Goal: Transaction & Acquisition: Purchase product/service

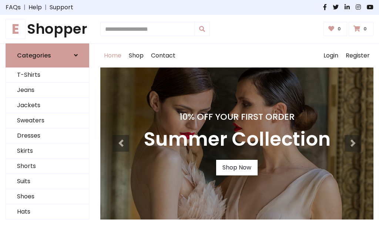
click at [237, 167] on link "Shop Now" at bounding box center [236, 168] width 41 height 16
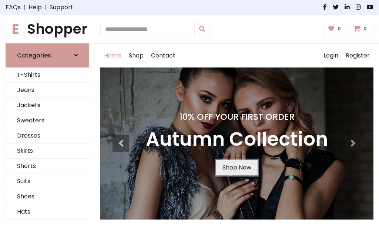
click at [237, 167] on link "Shop Now" at bounding box center [236, 168] width 41 height 16
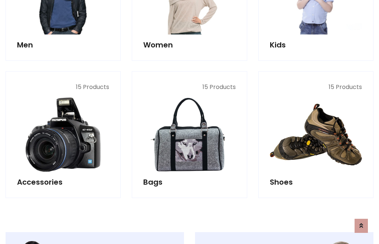
scroll to position [739, 0]
